Goal: Find contact information: Find contact information

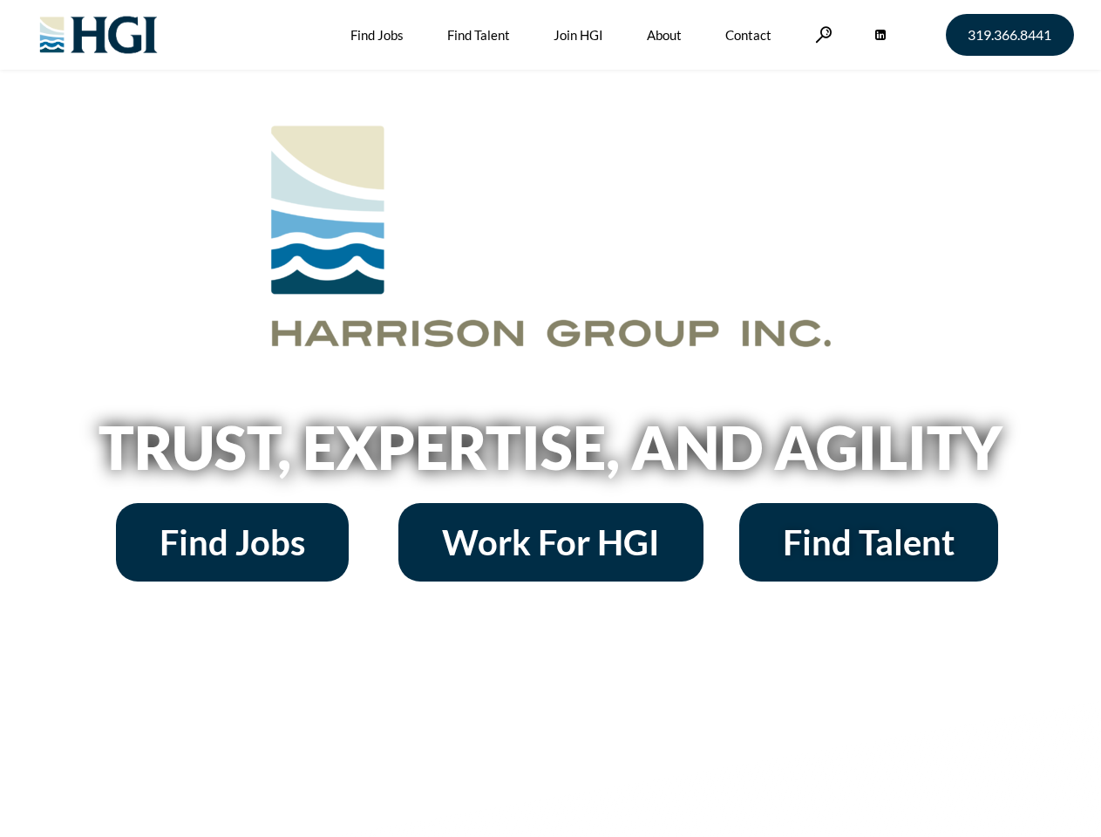
click at [550, 419] on h2 "Trust, Expertise, and Agility" at bounding box center [551, 447] width 994 height 59
click at [821, 34] on link at bounding box center [823, 34] width 17 height 17
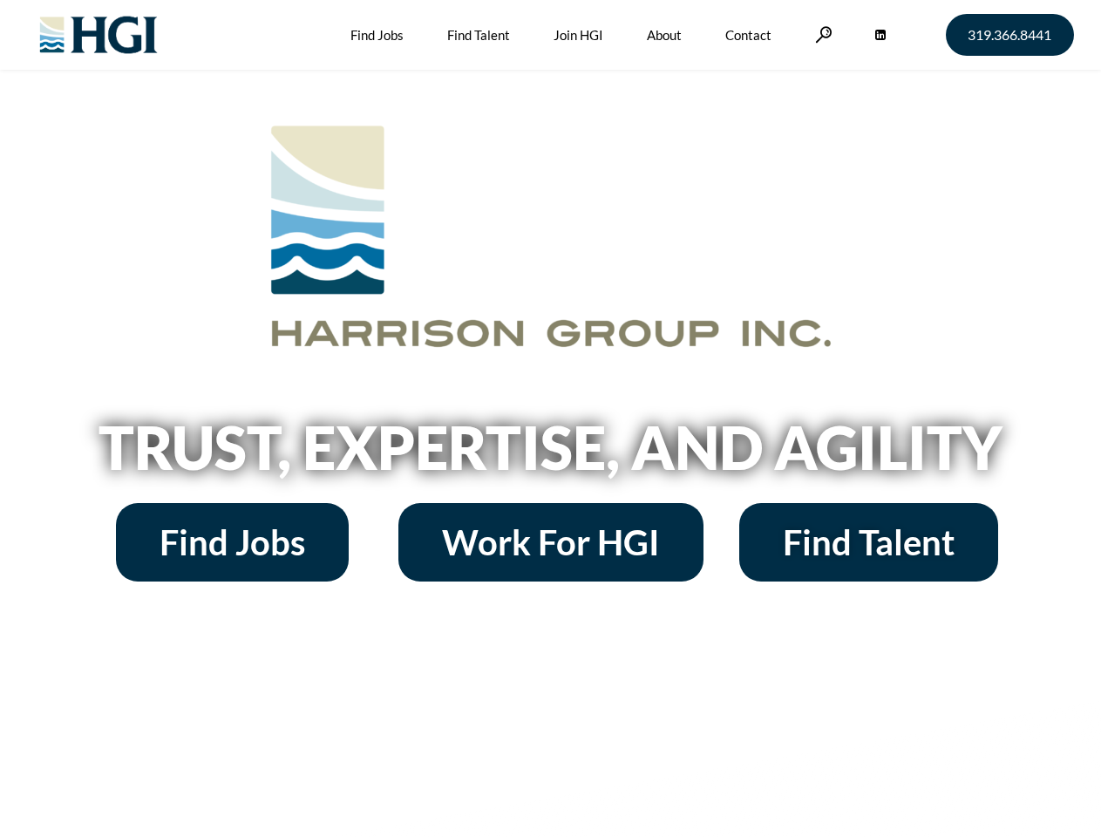
click at [550, 419] on h2 "Trust, Expertise, and Agility" at bounding box center [551, 447] width 994 height 59
click at [821, 34] on link at bounding box center [823, 34] width 17 height 17
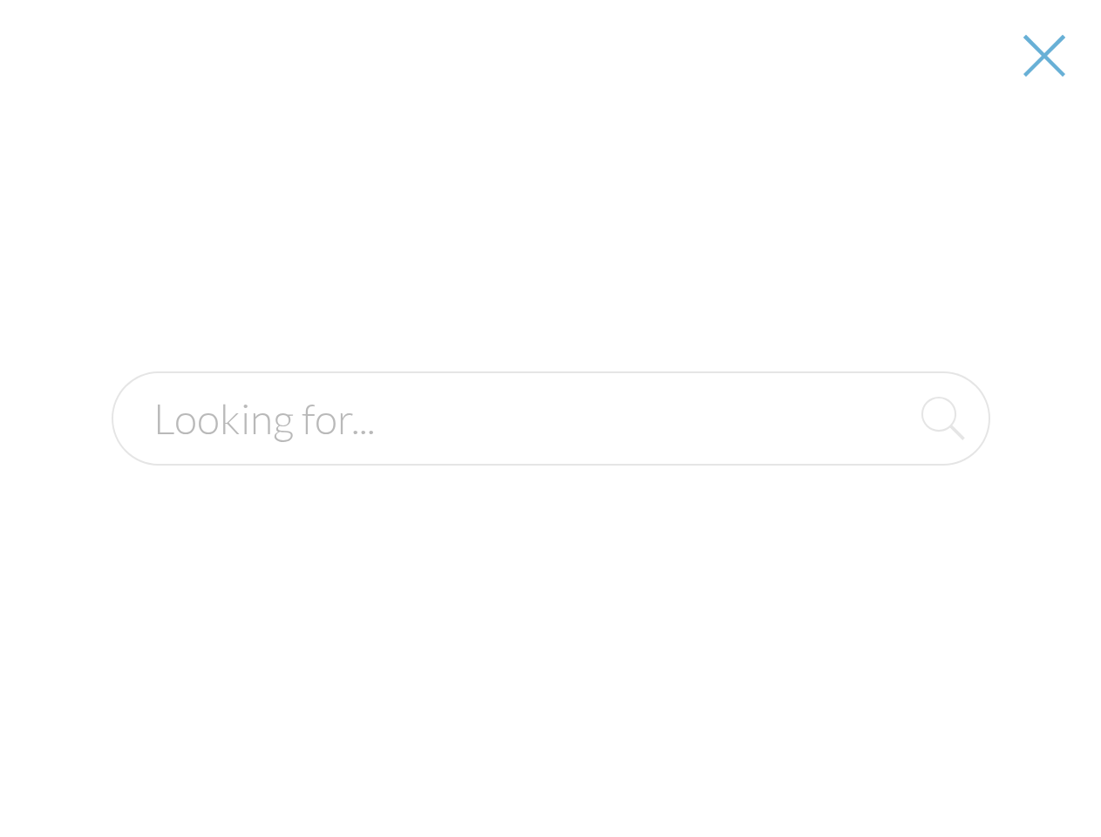
click at [550, 453] on h2 "Trust, Expertise, and Agility" at bounding box center [551, 447] width 994 height 59
